Goal: Check status: Check status

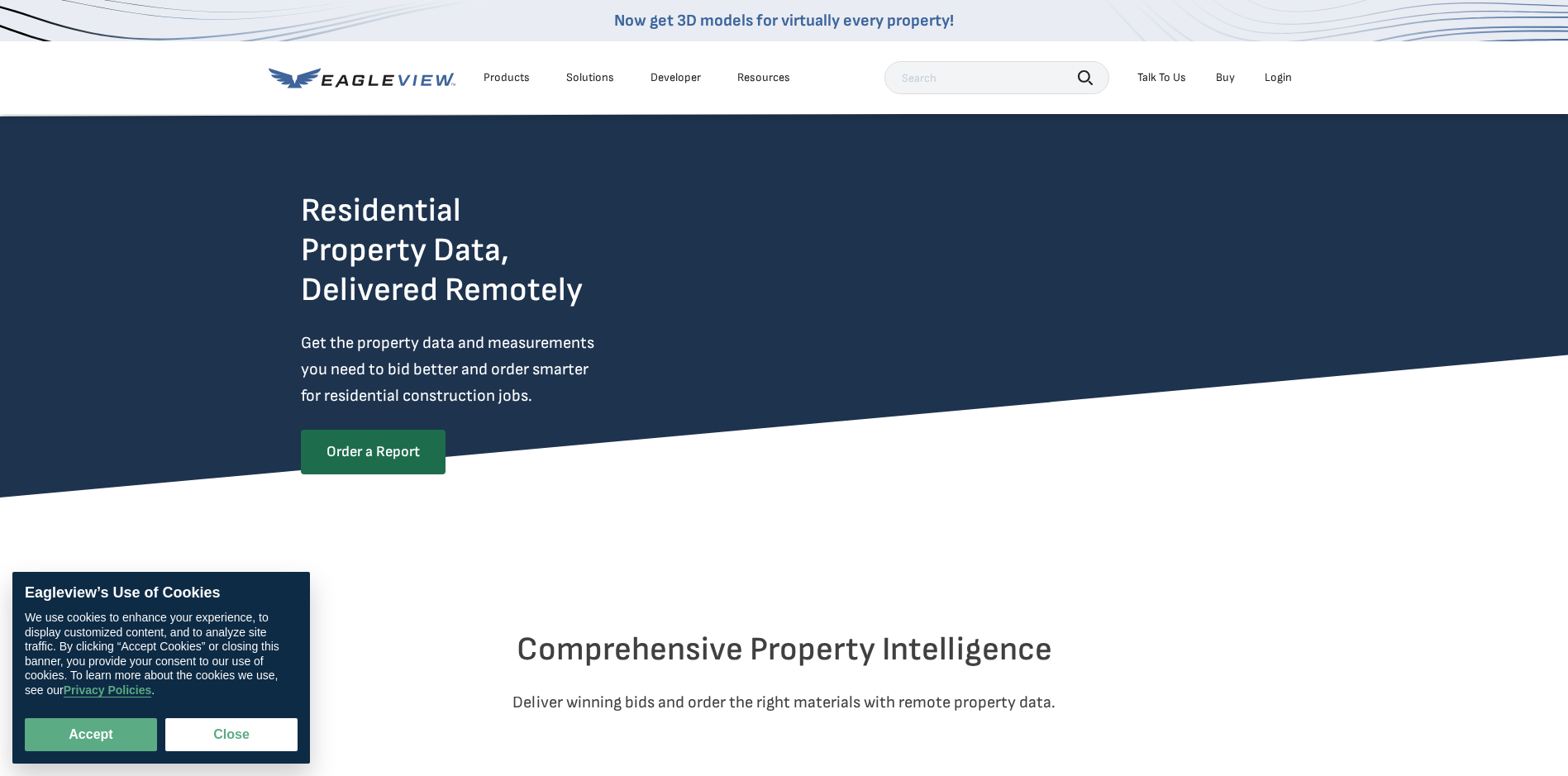
click at [1275, 73] on div "Login" at bounding box center [1278, 78] width 27 height 15
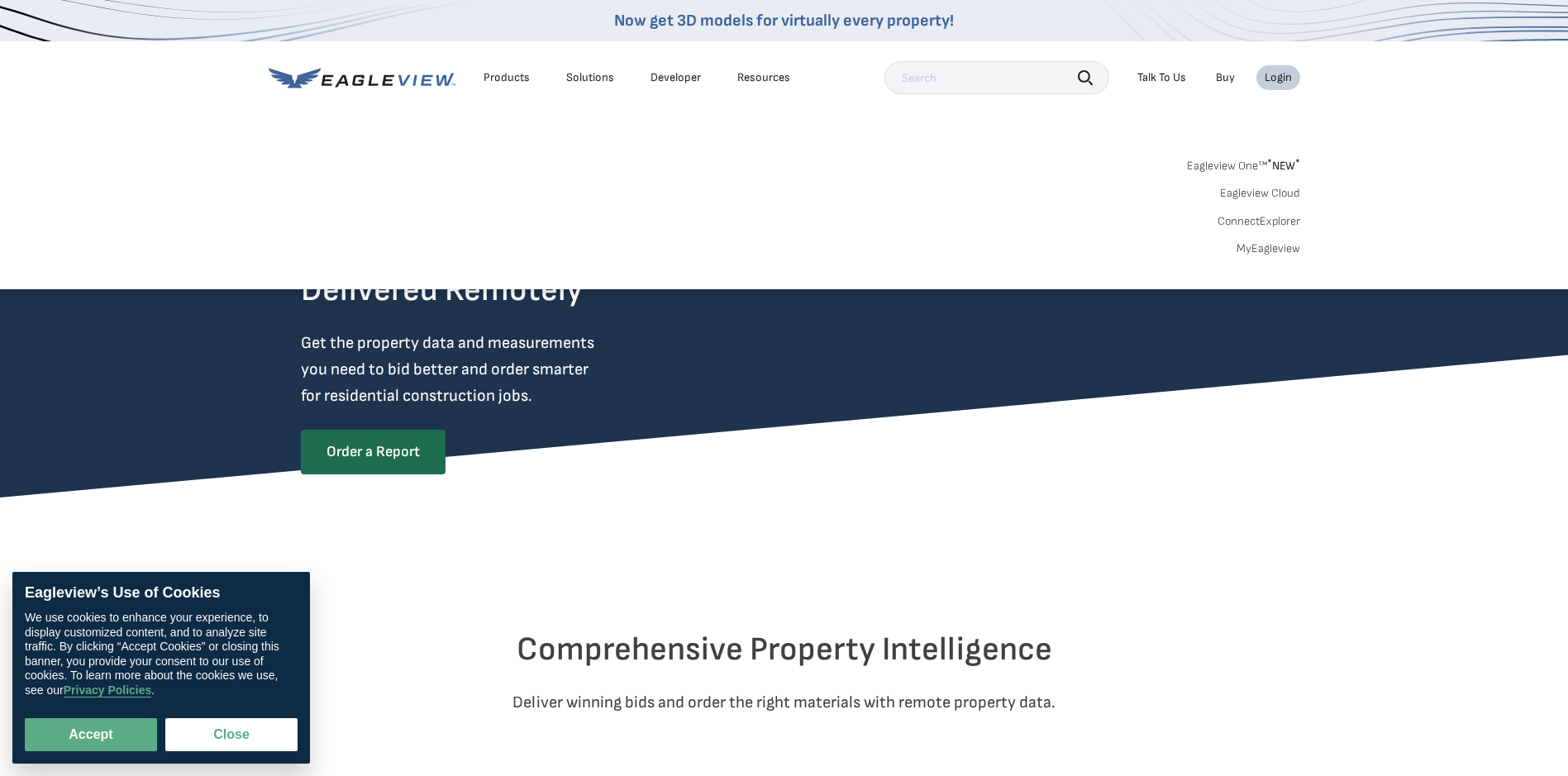
click at [1259, 249] on link "MyEagleview" at bounding box center [1268, 249] width 64 height 15
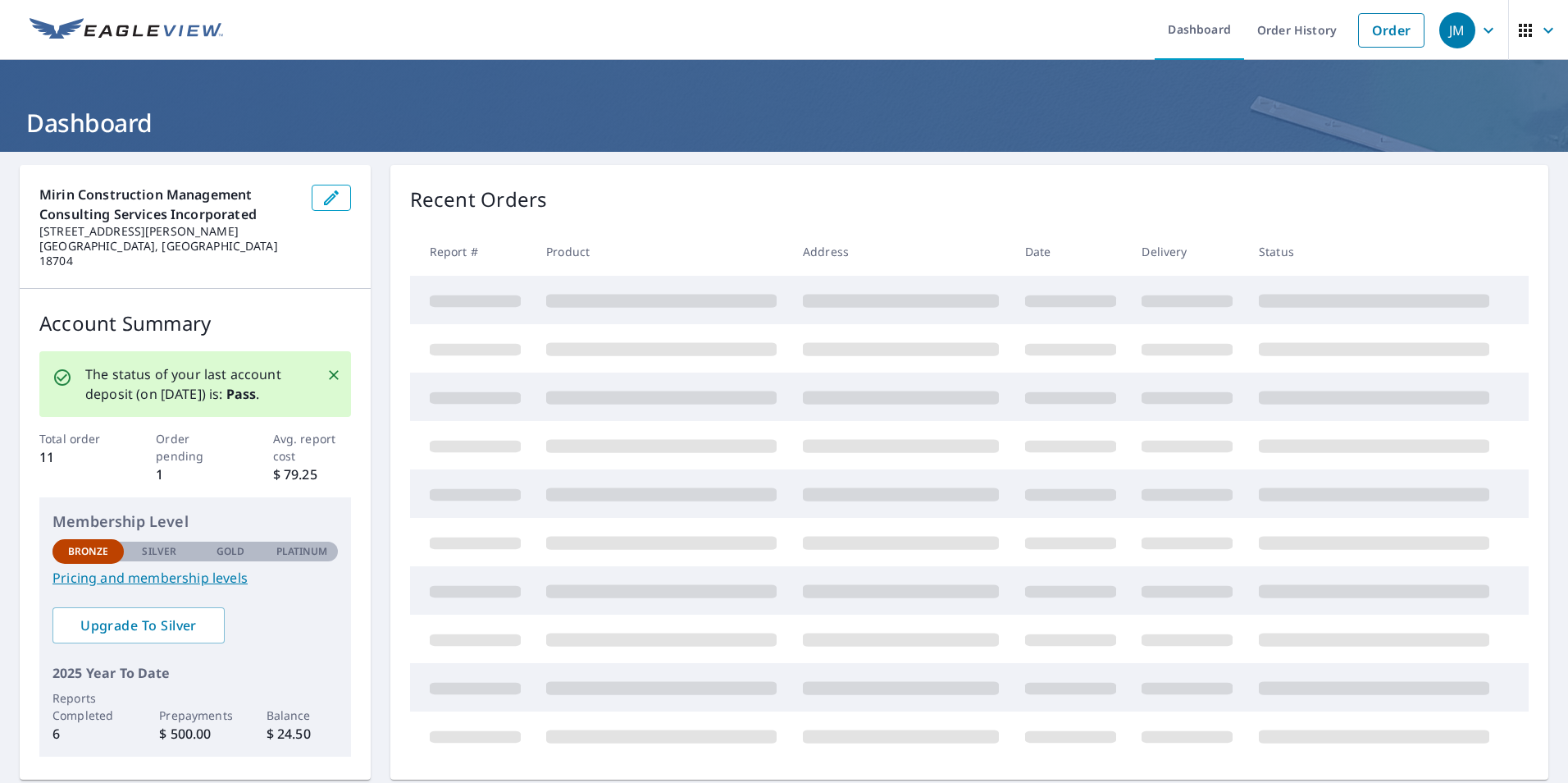
click at [1385, 213] on div "Recent Orders" at bounding box center [969, 199] width 1118 height 29
click at [1316, 196] on span "View All Orders" at bounding box center [1337, 199] width 90 height 20
